Goal: Information Seeking & Learning: Compare options

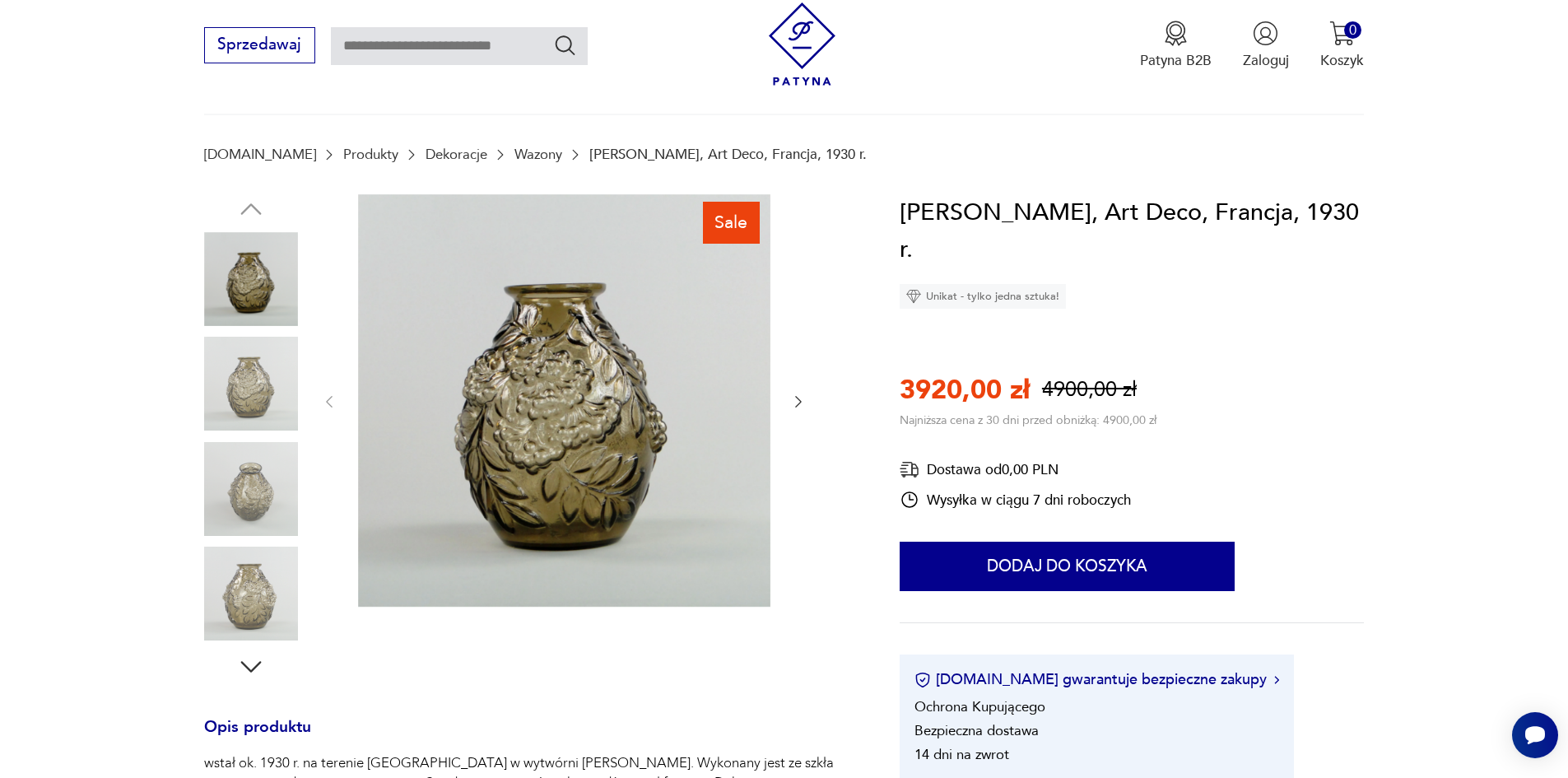
scroll to position [83, 0]
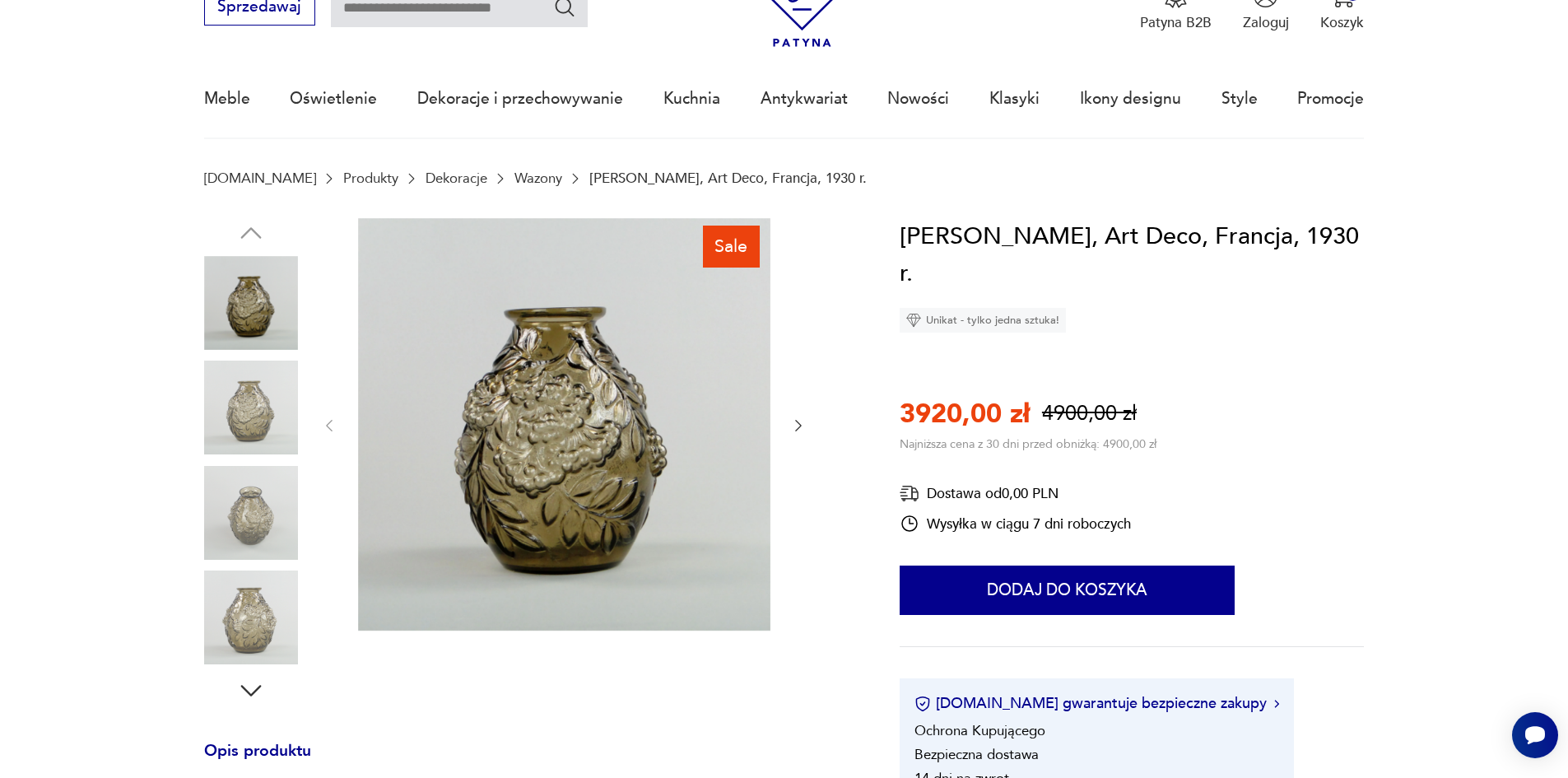
click at [244, 500] on img at bounding box center [250, 512] width 94 height 94
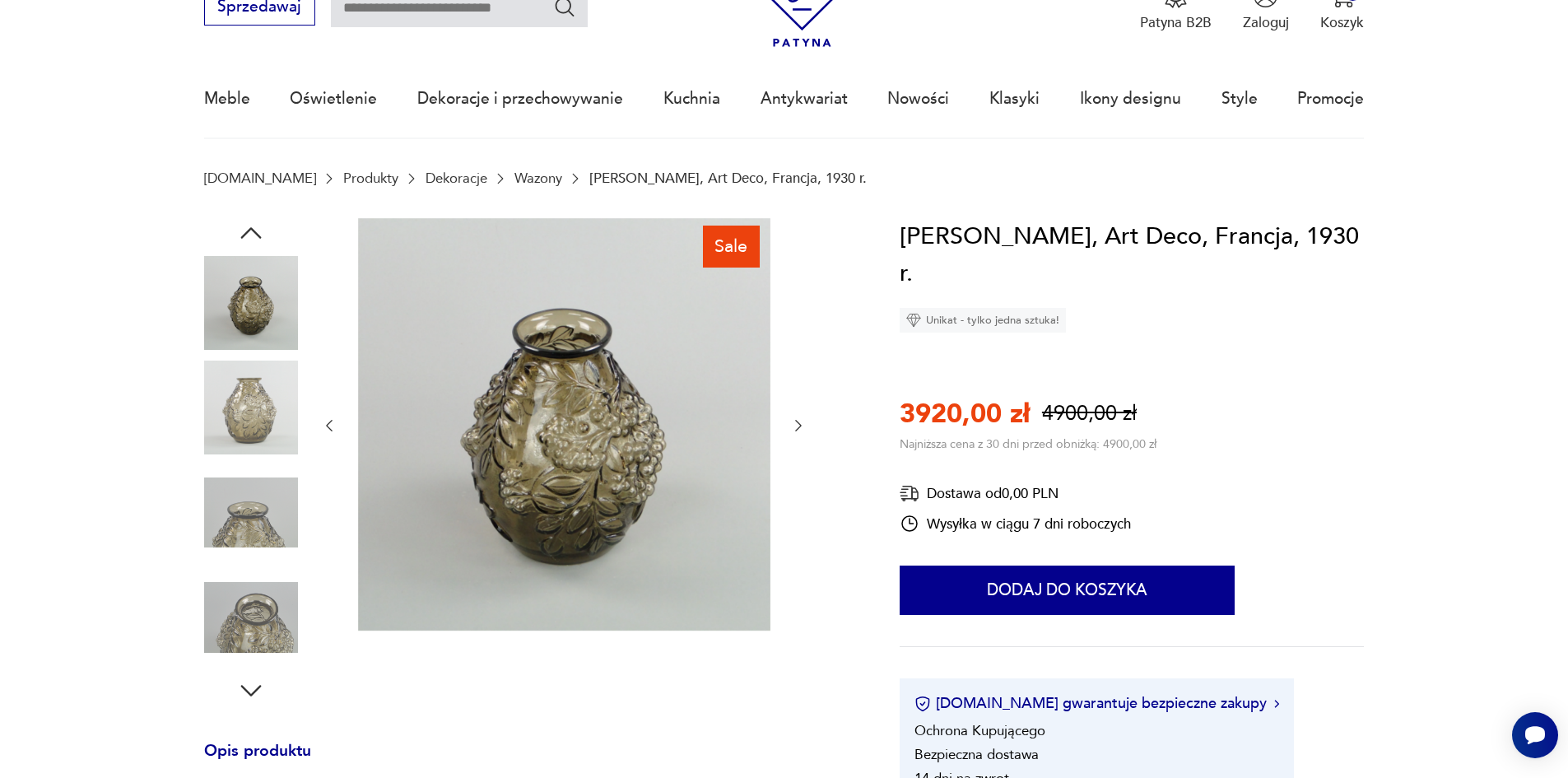
click at [799, 426] on icon "button" at bounding box center [798, 425] width 17 height 17
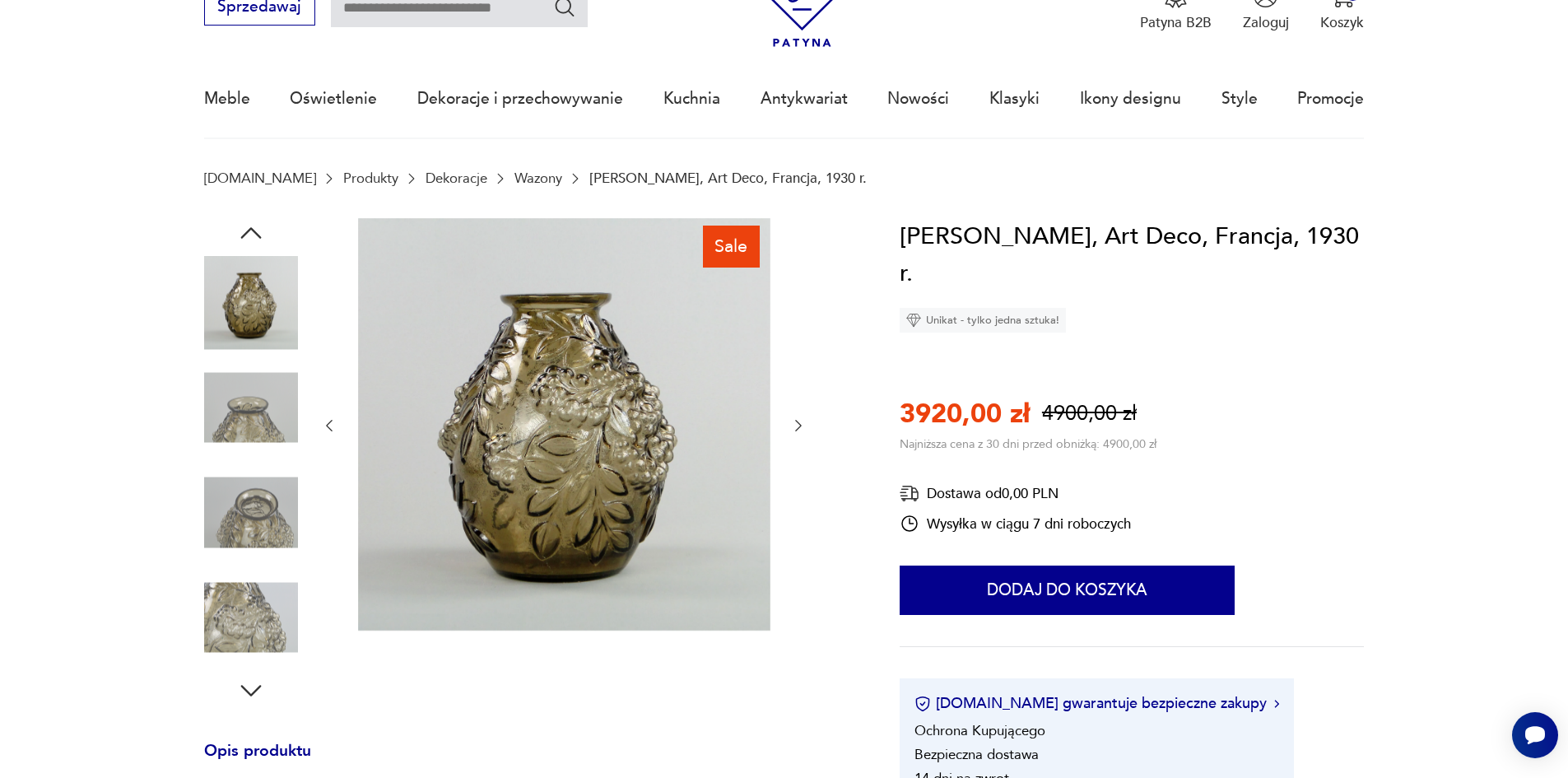
click at [799, 426] on icon "button" at bounding box center [798, 425] width 17 height 17
